Goal: Task Accomplishment & Management: Manage account settings

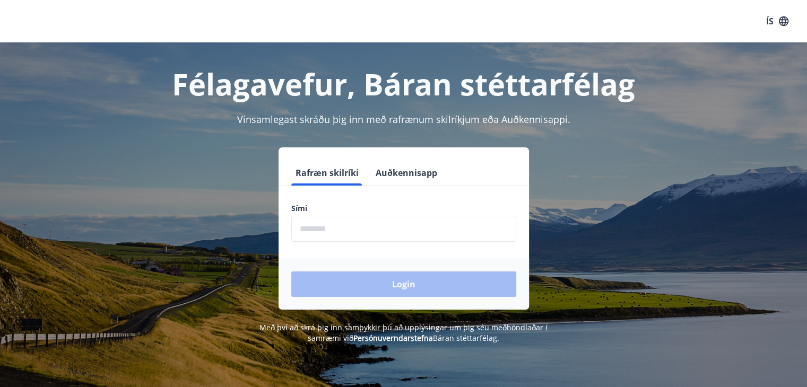
click at [413, 170] on button "Auðkennisapp" at bounding box center [406, 172] width 70 height 25
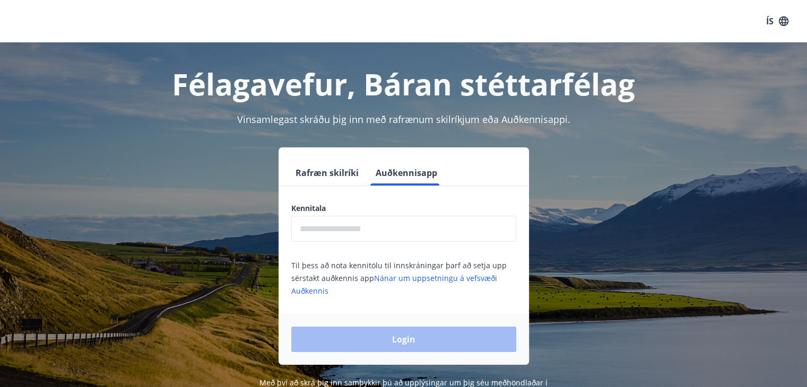
click at [371, 228] on input "text" at bounding box center [403, 229] width 225 height 26
type input "**********"
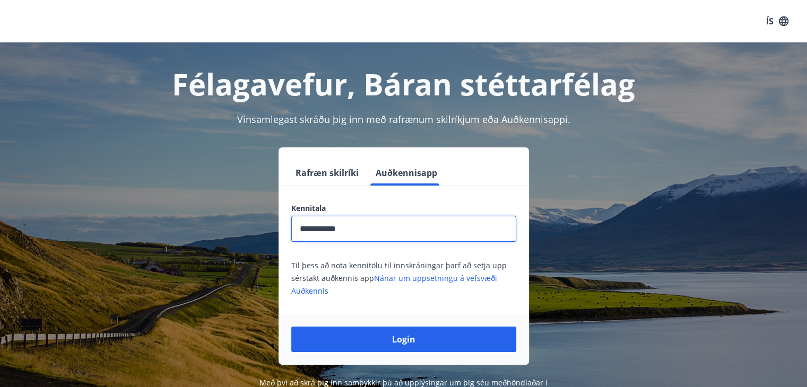
click at [405, 334] on button "Login" at bounding box center [403, 339] width 225 height 25
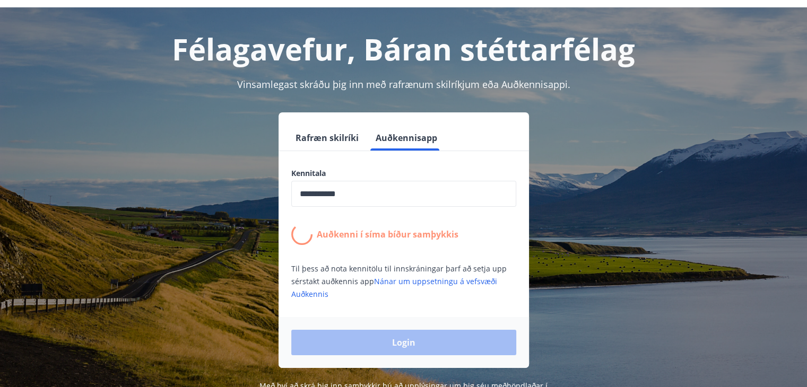
scroll to position [53, 0]
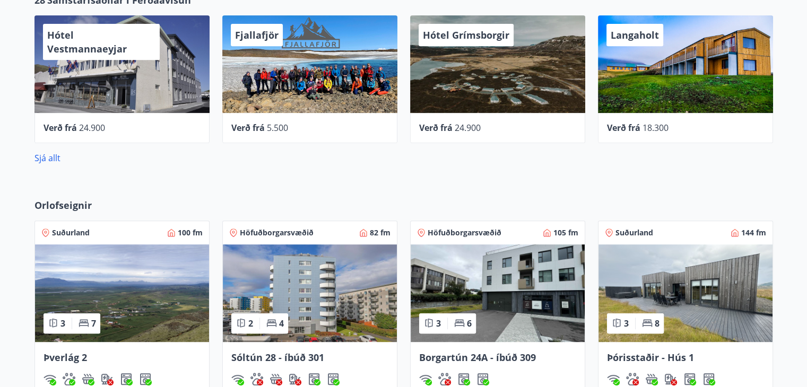
scroll to position [106, 0]
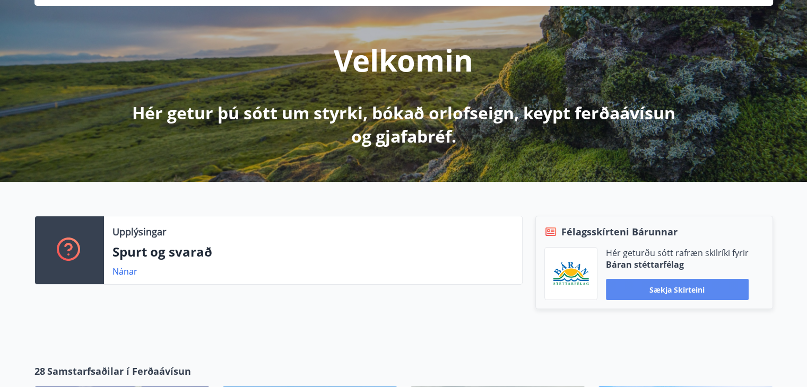
click at [690, 291] on button "Sækja skírteini" at bounding box center [677, 289] width 143 height 21
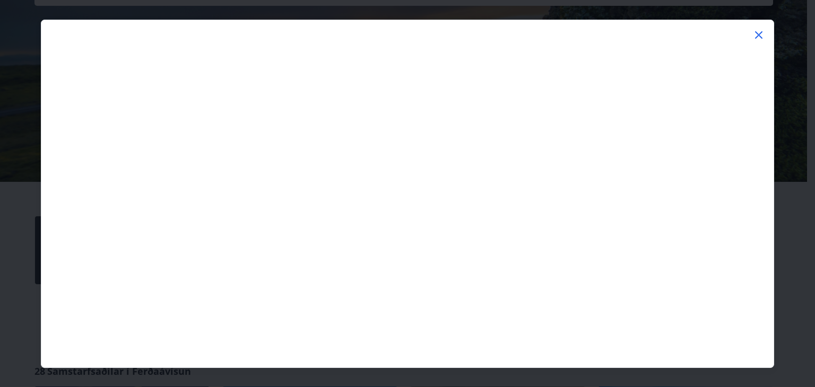
click at [761, 32] on icon at bounding box center [758, 34] width 7 height 7
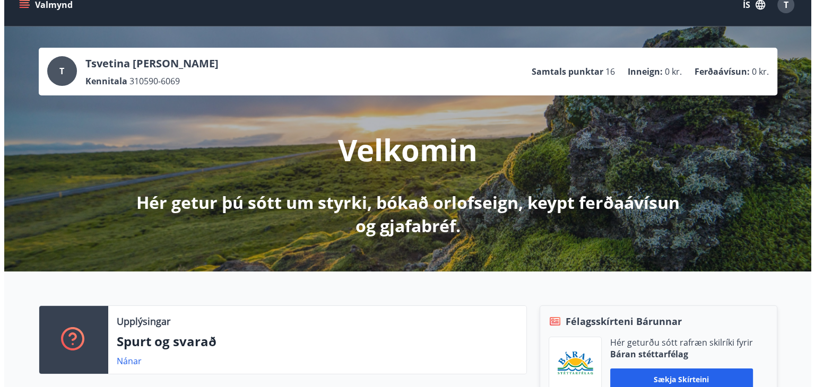
scroll to position [0, 0]
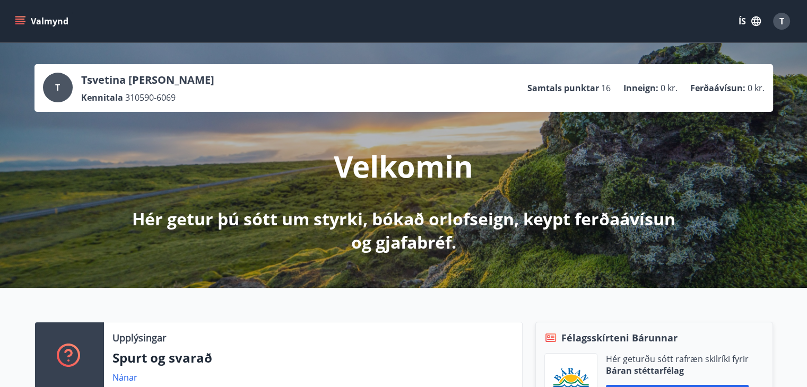
click at [64, 85] on div "T" at bounding box center [58, 88] width 30 height 30
click at [785, 16] on div "T" at bounding box center [781, 21] width 17 height 17
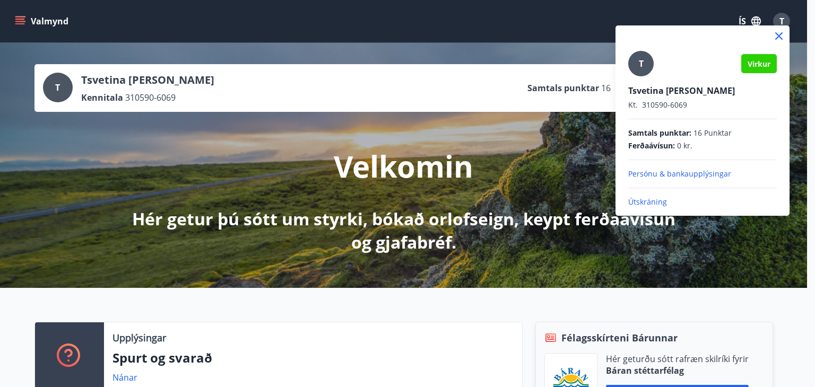
click at [643, 200] on p "Útskráning" at bounding box center [702, 202] width 149 height 11
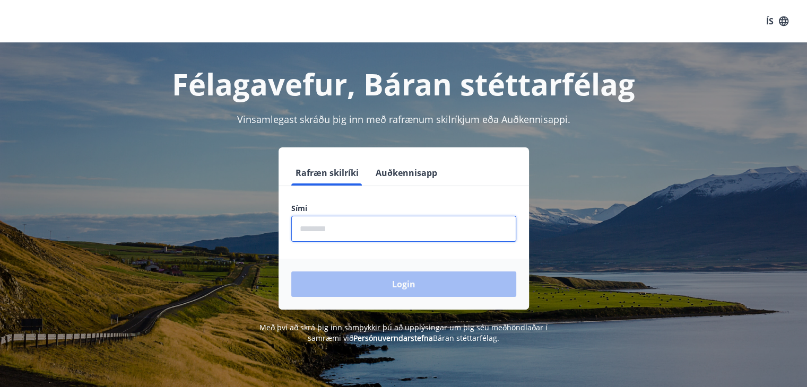
click at [338, 229] on input "phone" at bounding box center [403, 229] width 225 height 26
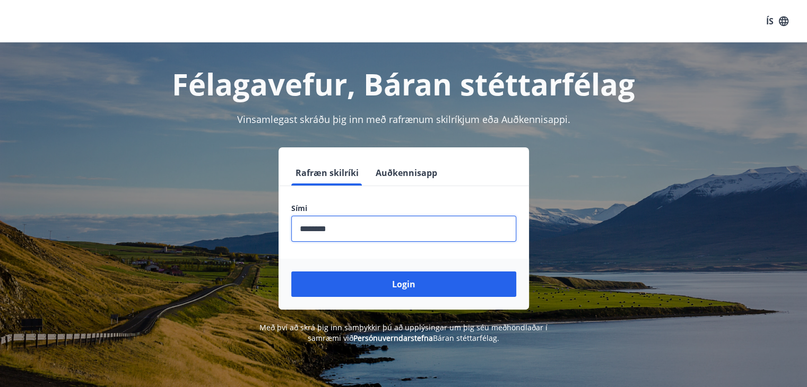
type input "********"
click at [401, 271] on div "Login" at bounding box center [404, 284] width 250 height 51
click at [431, 300] on div "Login" at bounding box center [404, 284] width 250 height 51
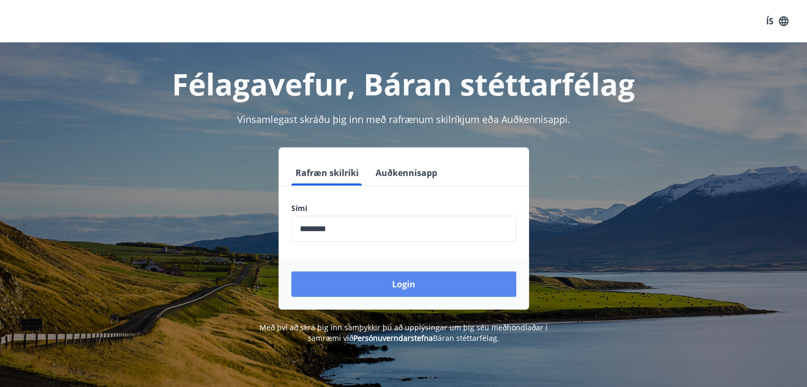
click at [443, 287] on button "Login" at bounding box center [403, 284] width 225 height 25
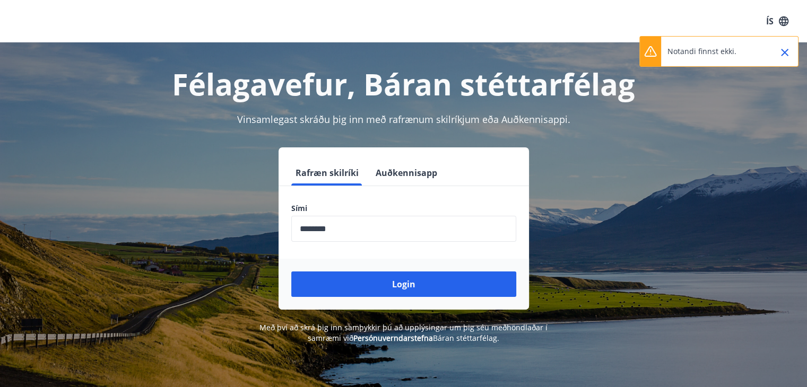
click at [393, 174] on button "Auðkennisapp" at bounding box center [406, 172] width 70 height 25
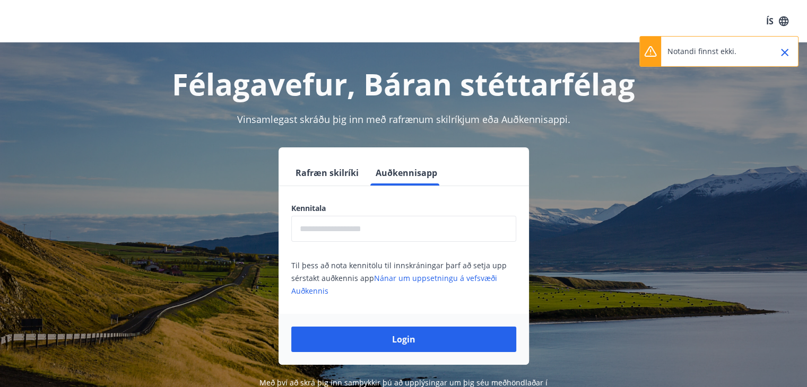
click at [357, 224] on input "text" at bounding box center [403, 229] width 225 height 26
type input "**********"
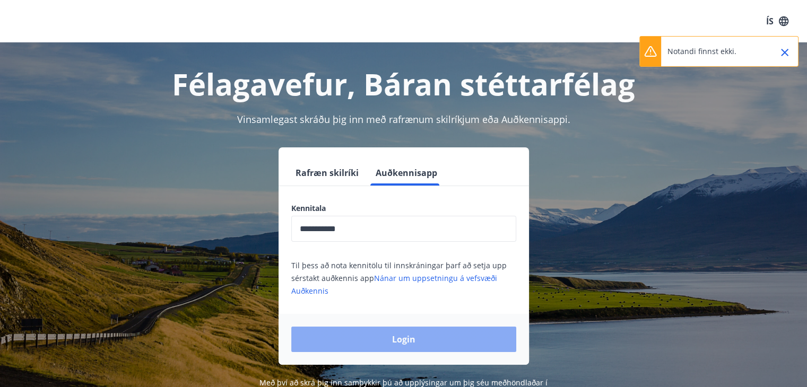
click at [409, 336] on button "Login" at bounding box center [403, 339] width 225 height 25
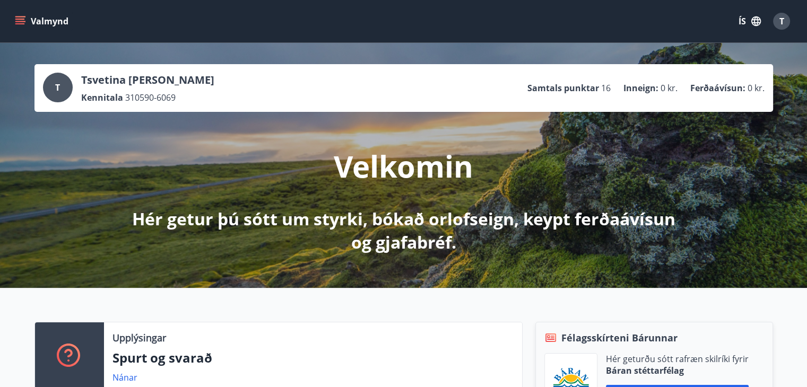
click at [55, 88] on span "T" at bounding box center [57, 88] width 5 height 12
click at [783, 26] on span "T" at bounding box center [782, 21] width 5 height 12
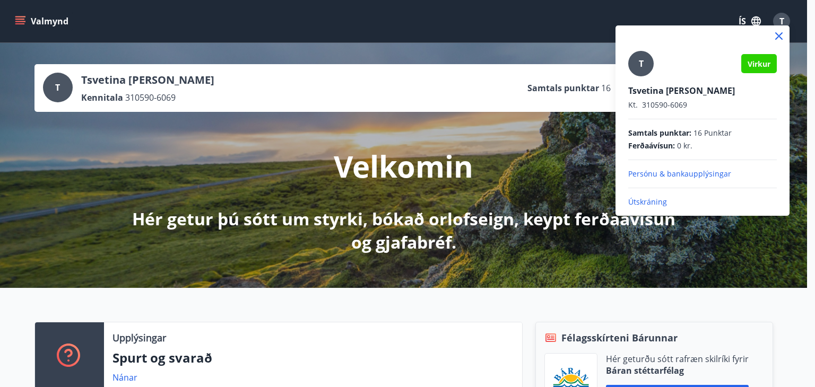
click at [662, 174] on p "Persónu & bankaupplýsingar" at bounding box center [702, 174] width 149 height 11
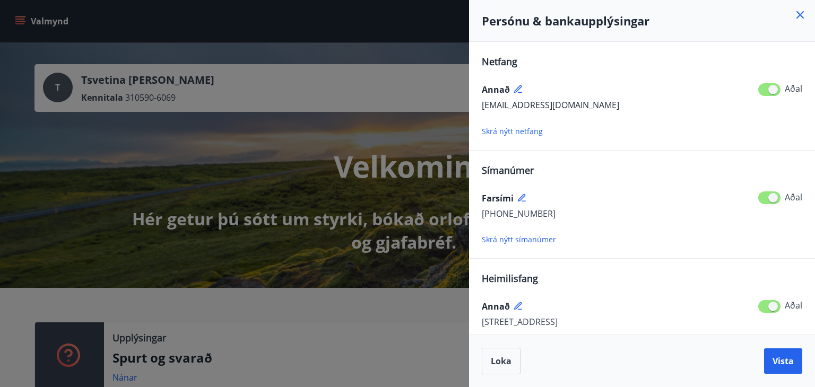
click at [424, 79] on div at bounding box center [407, 193] width 815 height 387
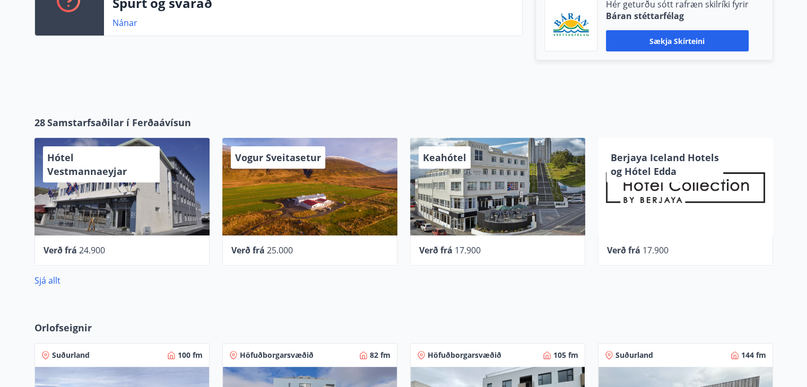
scroll to position [164, 0]
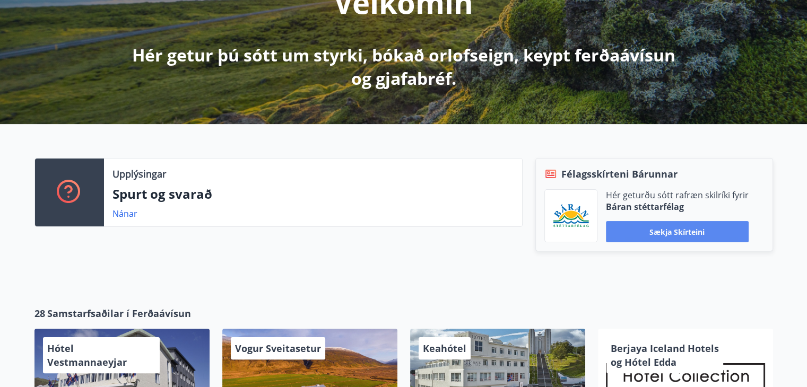
click at [646, 237] on button "Sækja skírteini" at bounding box center [677, 231] width 143 height 21
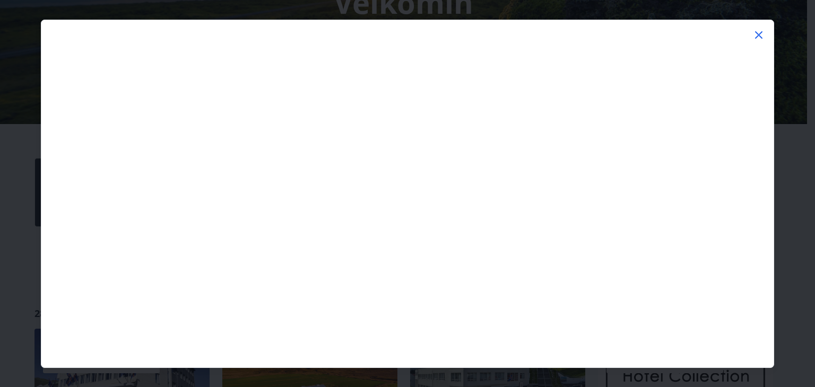
click at [754, 32] on icon at bounding box center [759, 35] width 13 height 13
